Goal: Information Seeking & Learning: Learn about a topic

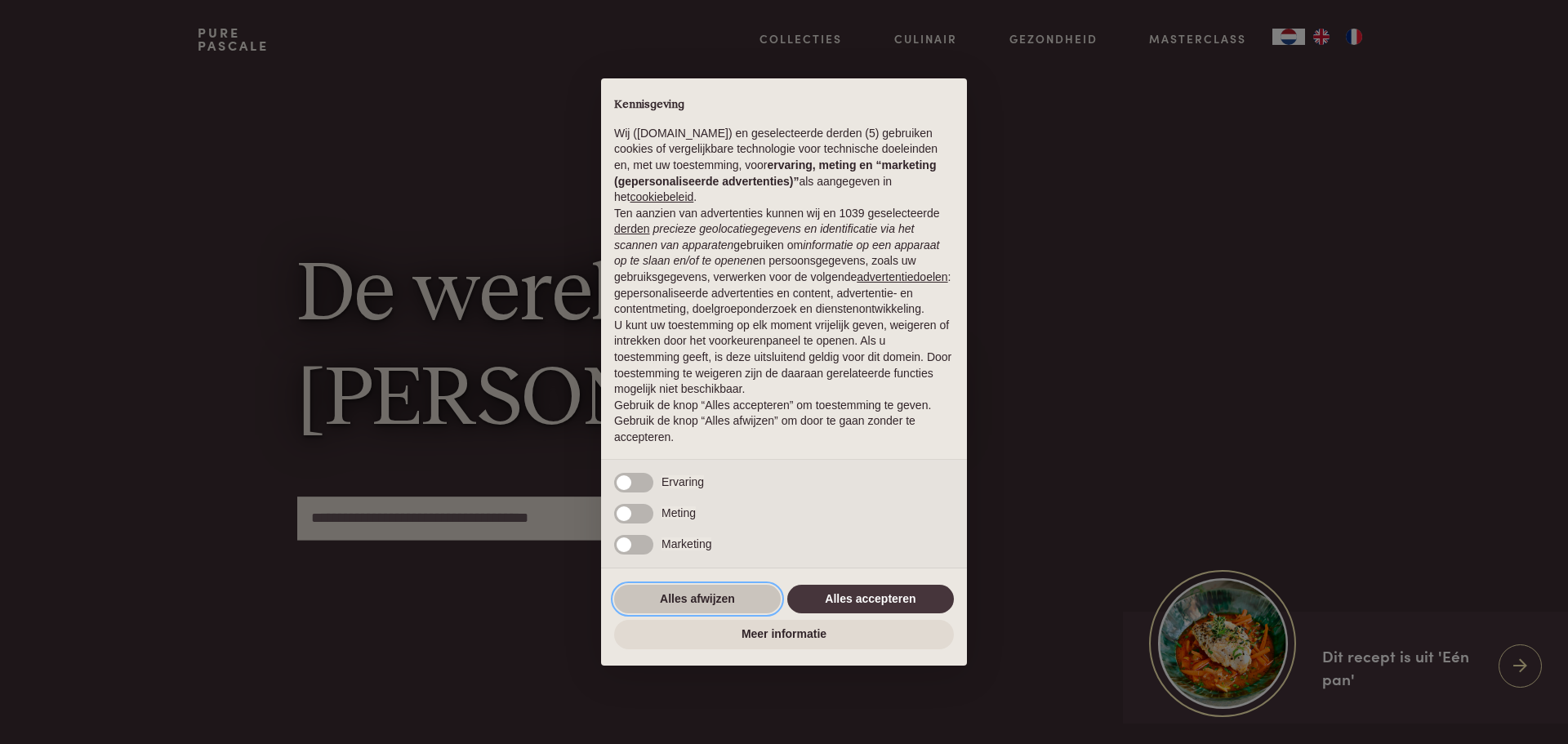
click at [691, 600] on button "Alles afwijzen" at bounding box center [697, 600] width 167 height 30
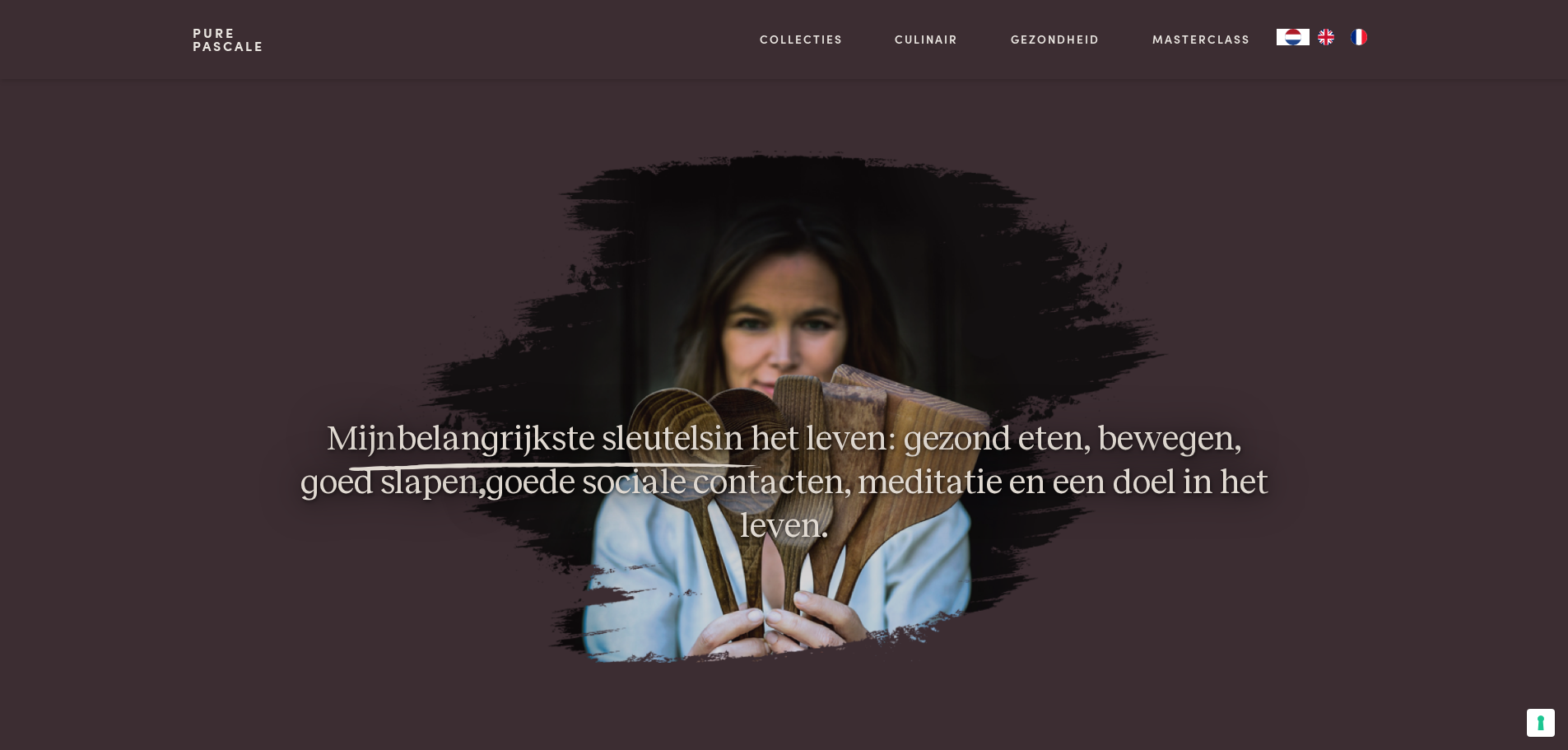
scroll to position [1399, 0]
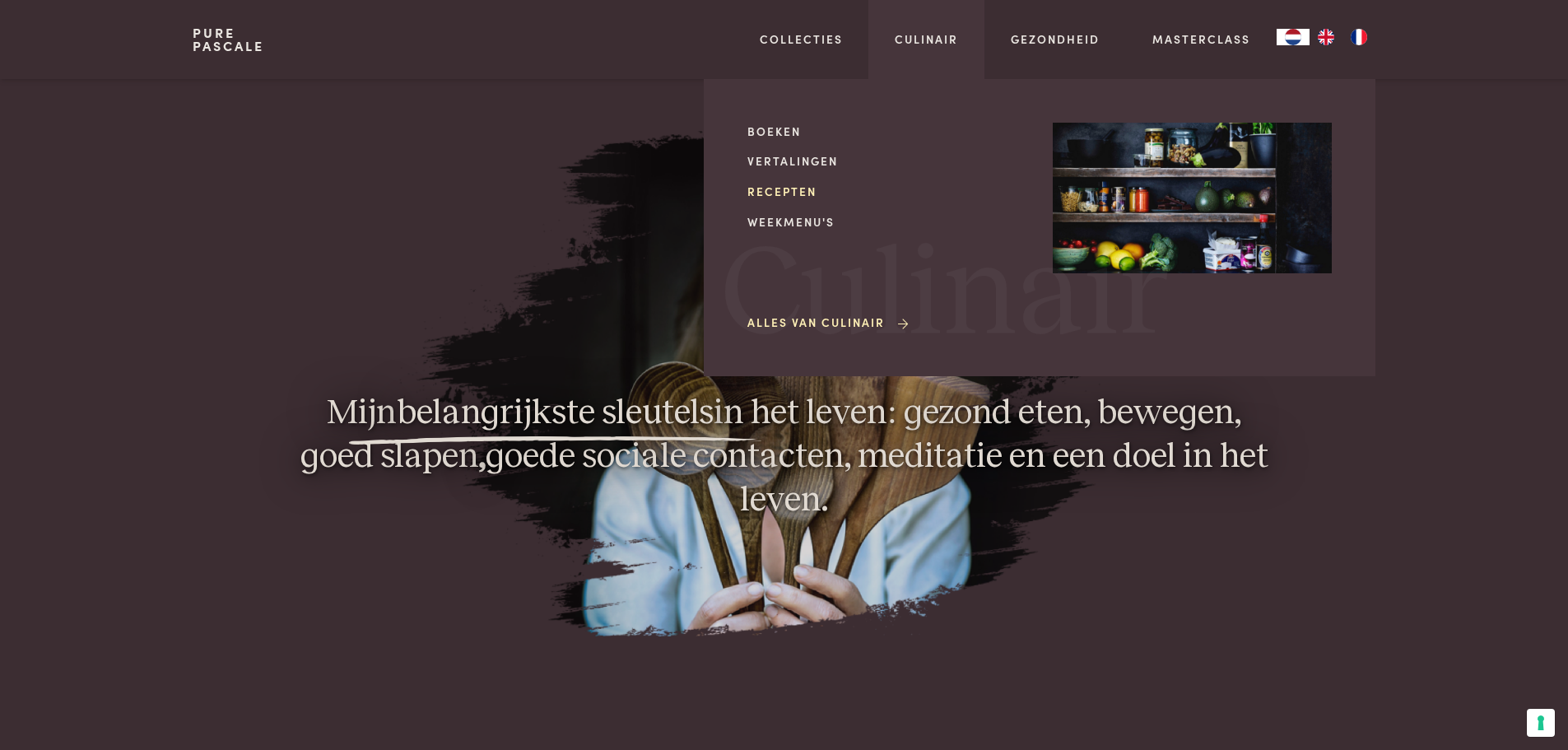
click at [799, 188] on link "Recepten" at bounding box center [888, 191] width 279 height 17
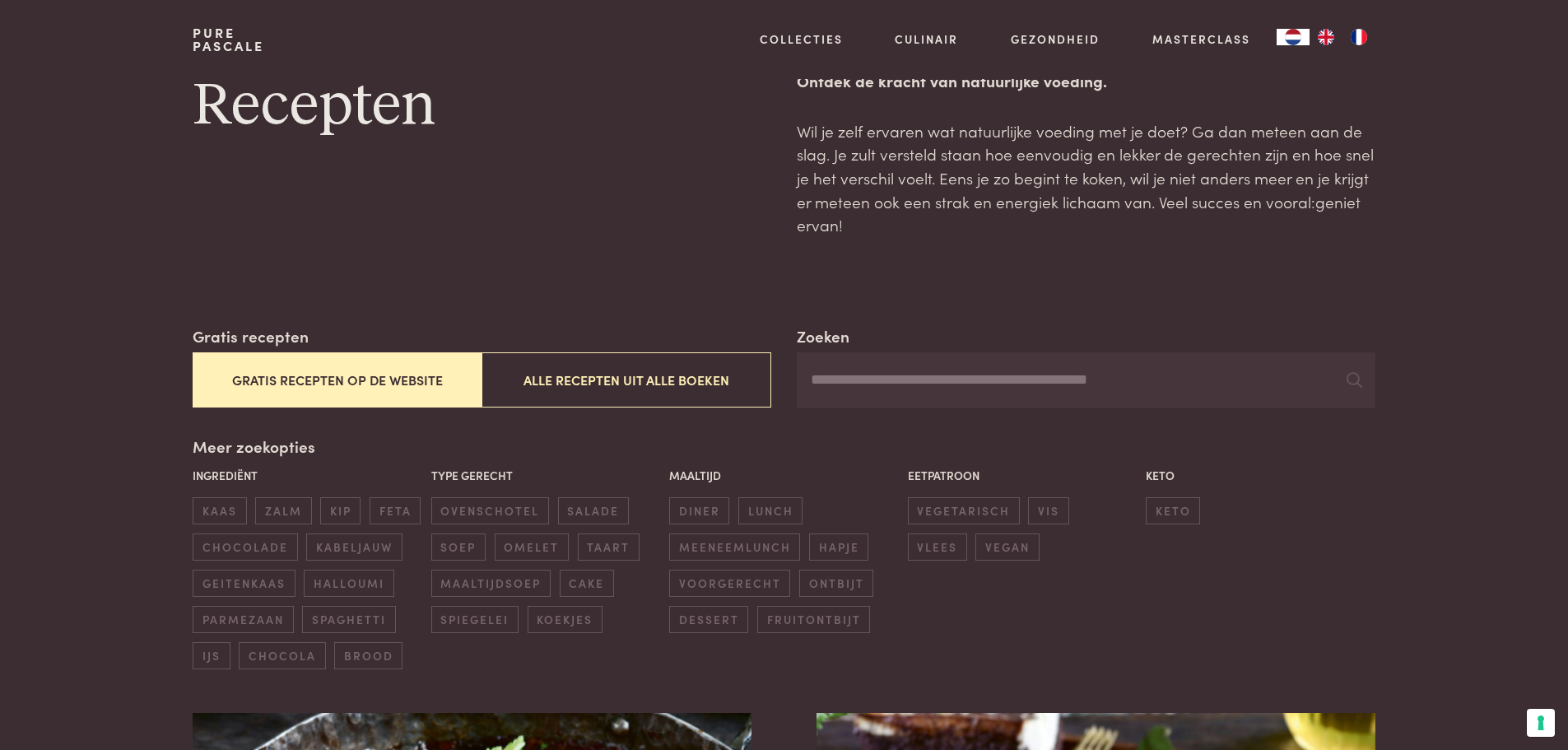
scroll to position [82, 0]
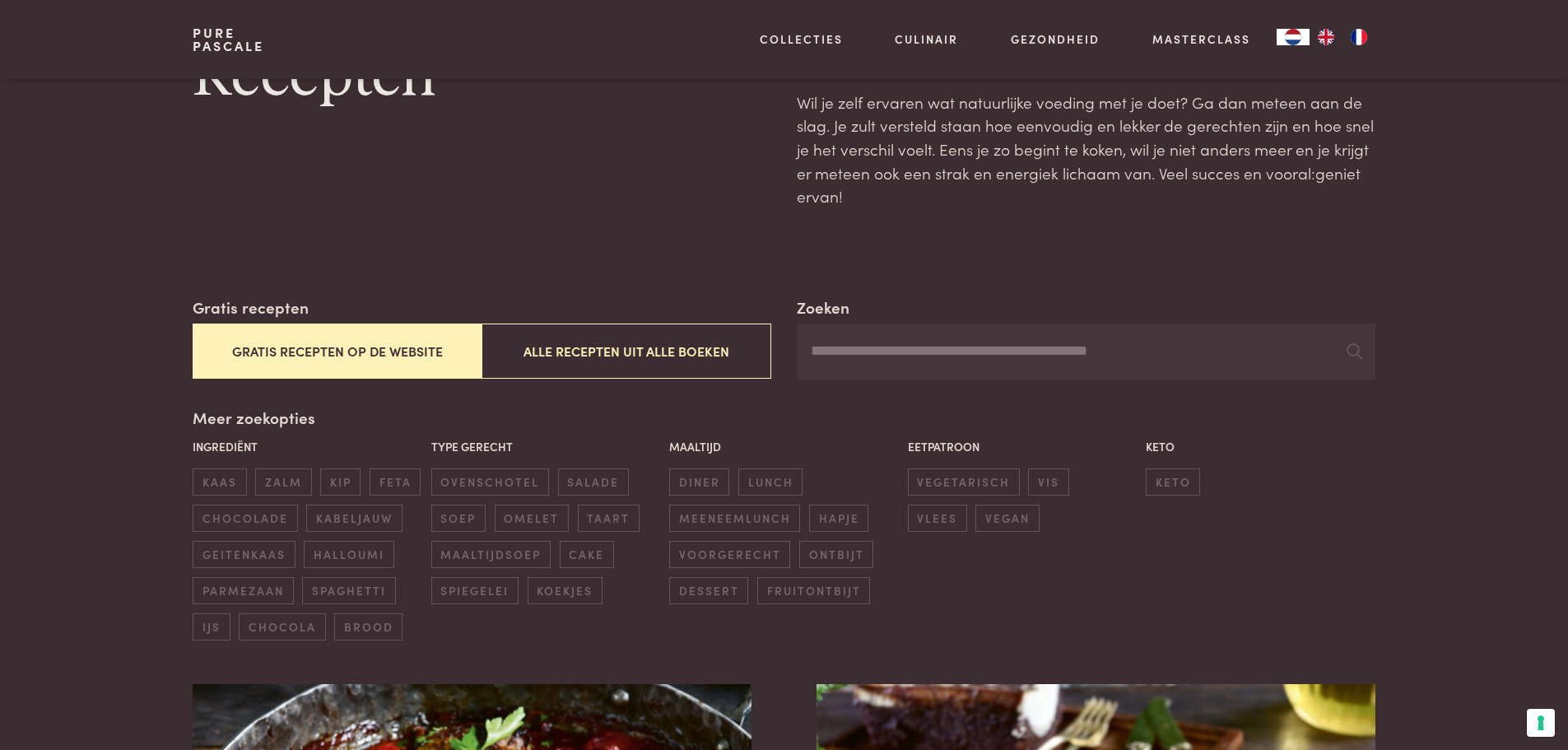
click at [359, 348] on button "Gratis recepten op de website" at bounding box center [337, 351] width 289 height 55
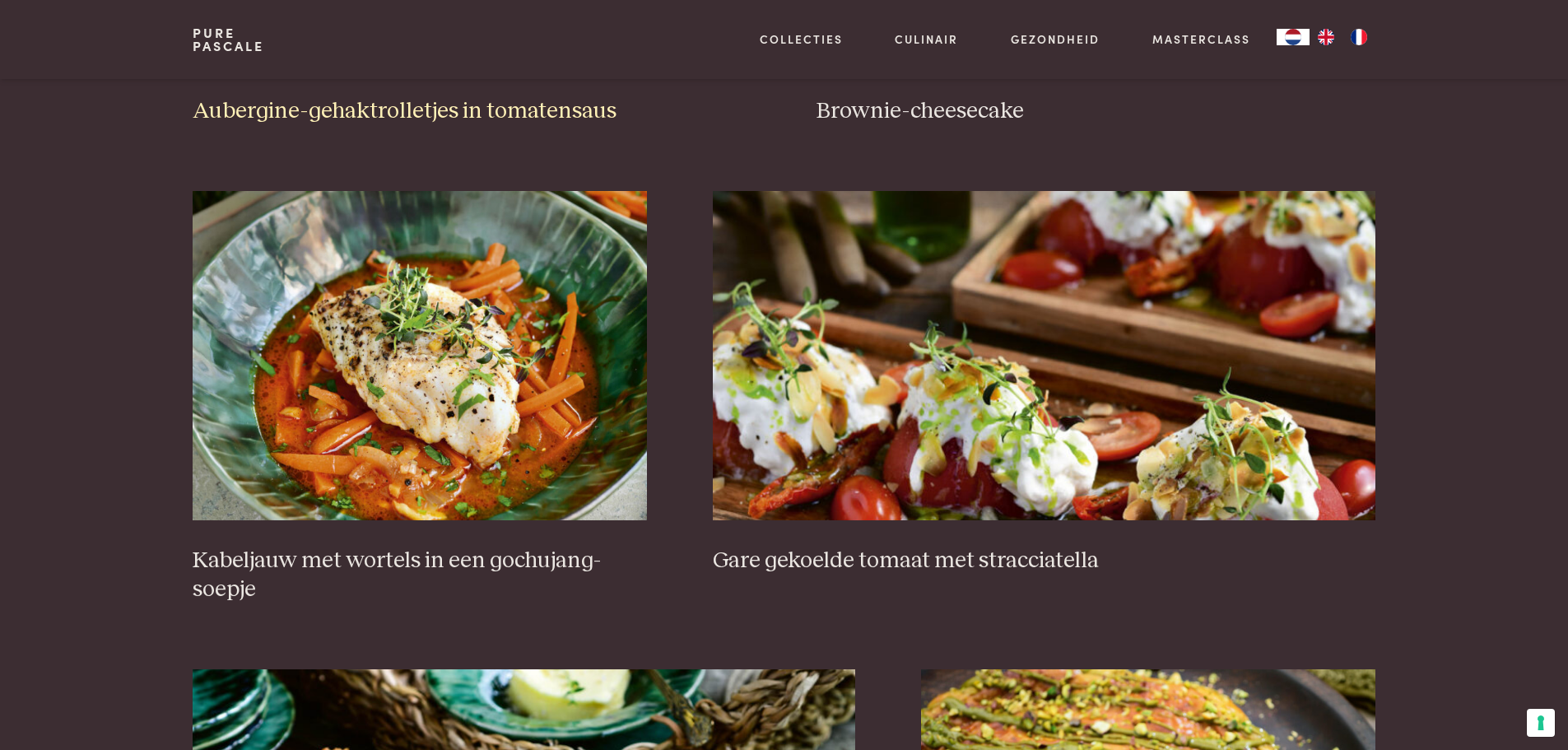
scroll to position [1036, 0]
